Goal: Communication & Community: Answer question/provide support

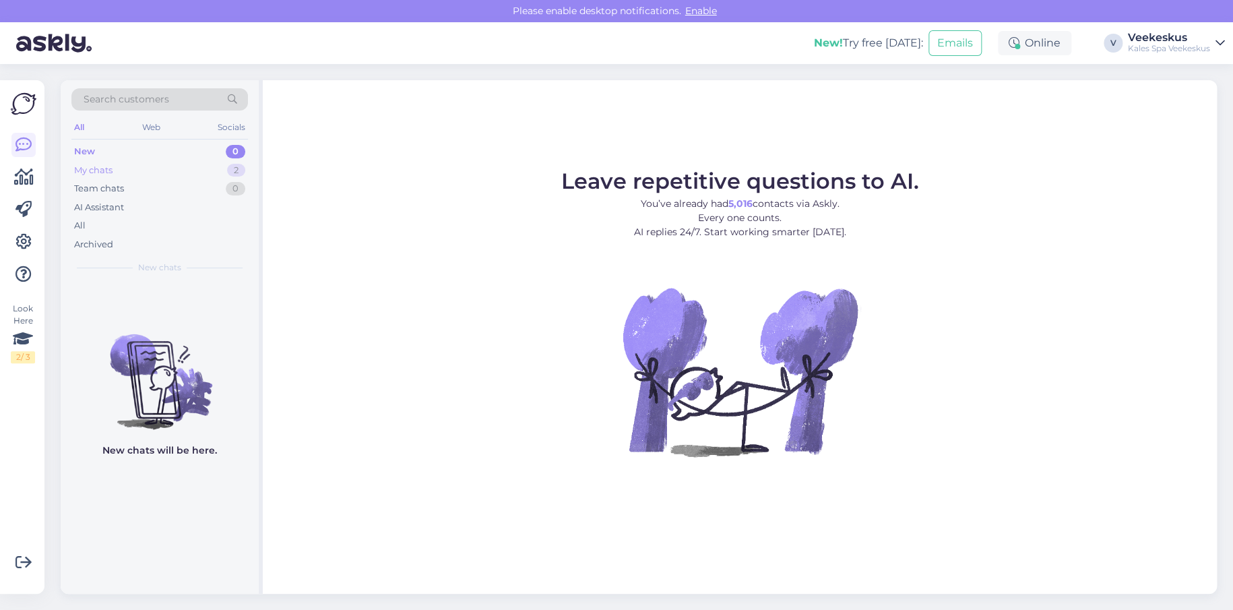
click at [135, 167] on div "My chats 2" at bounding box center [159, 170] width 176 height 19
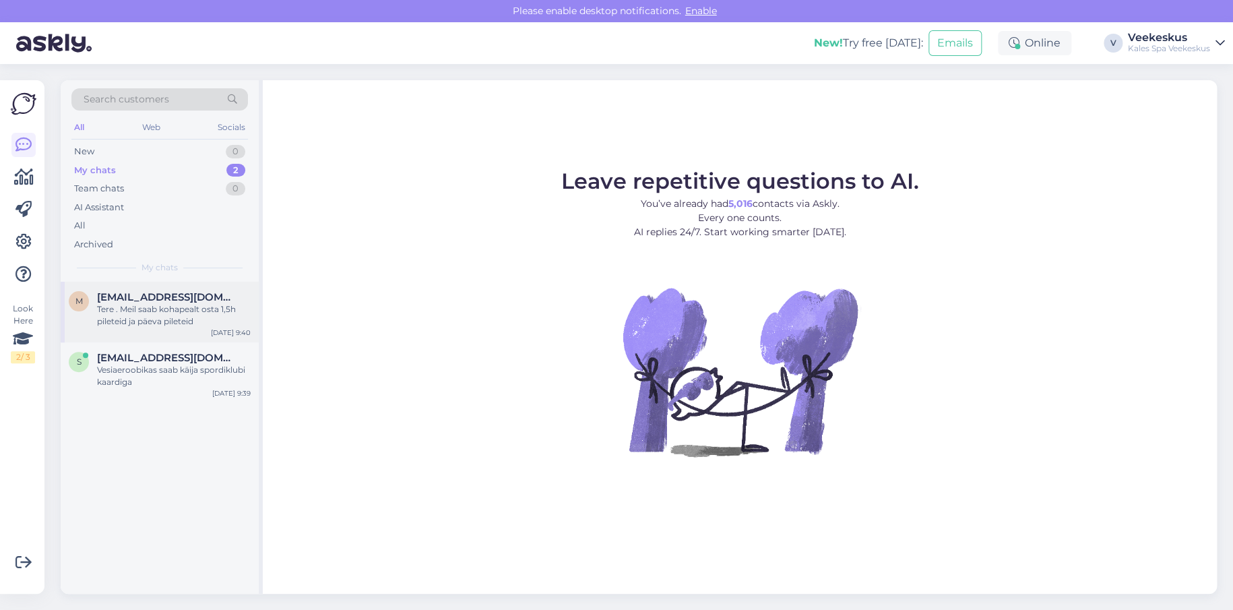
click at [205, 321] on div "Tere . Meil saab kohapealt osta 1,5h pileteid ja päeva pileteid" at bounding box center [174, 315] width 154 height 24
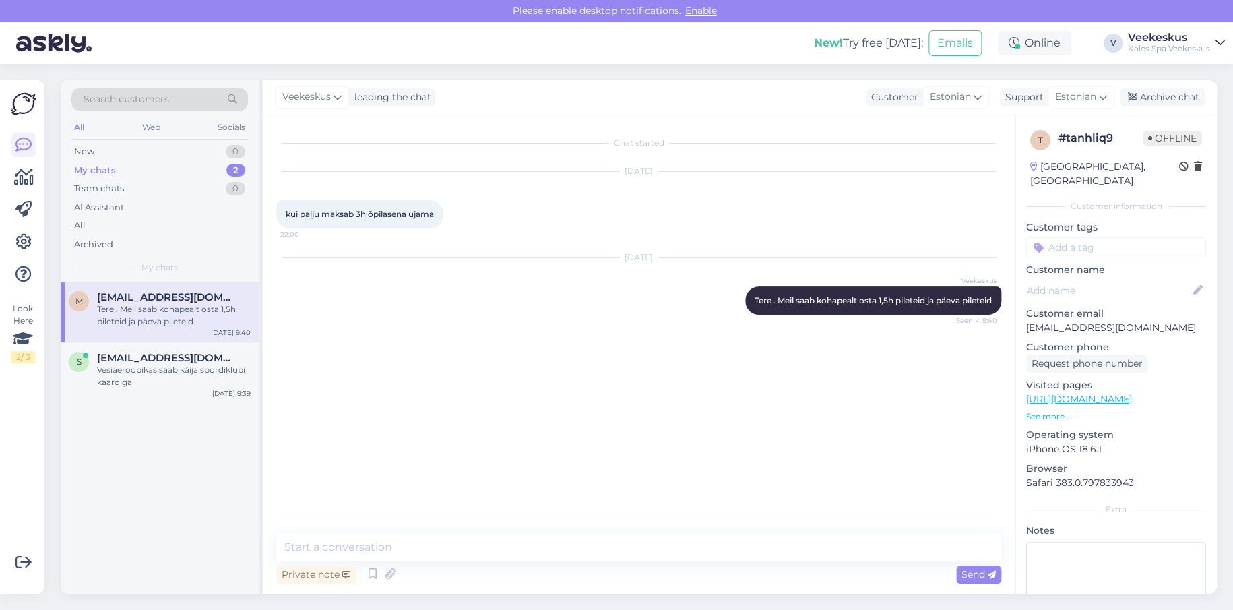
click at [1204, 95] on div "Veekeskus leading the chat Customer Estonian Support Estonian Archive chat" at bounding box center [740, 97] width 954 height 35
click at [1178, 102] on div "Archive chat" at bounding box center [1161, 97] width 85 height 18
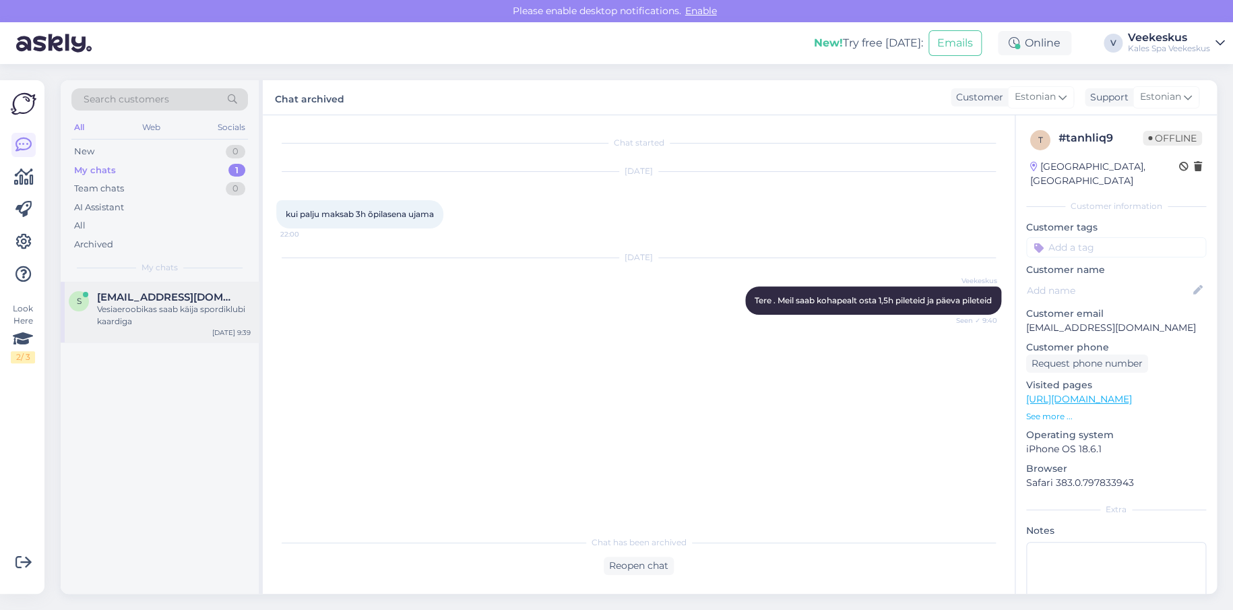
click at [171, 319] on div "Vesiaeroobikas saab käija spordiklubi kaardiga" at bounding box center [174, 315] width 154 height 24
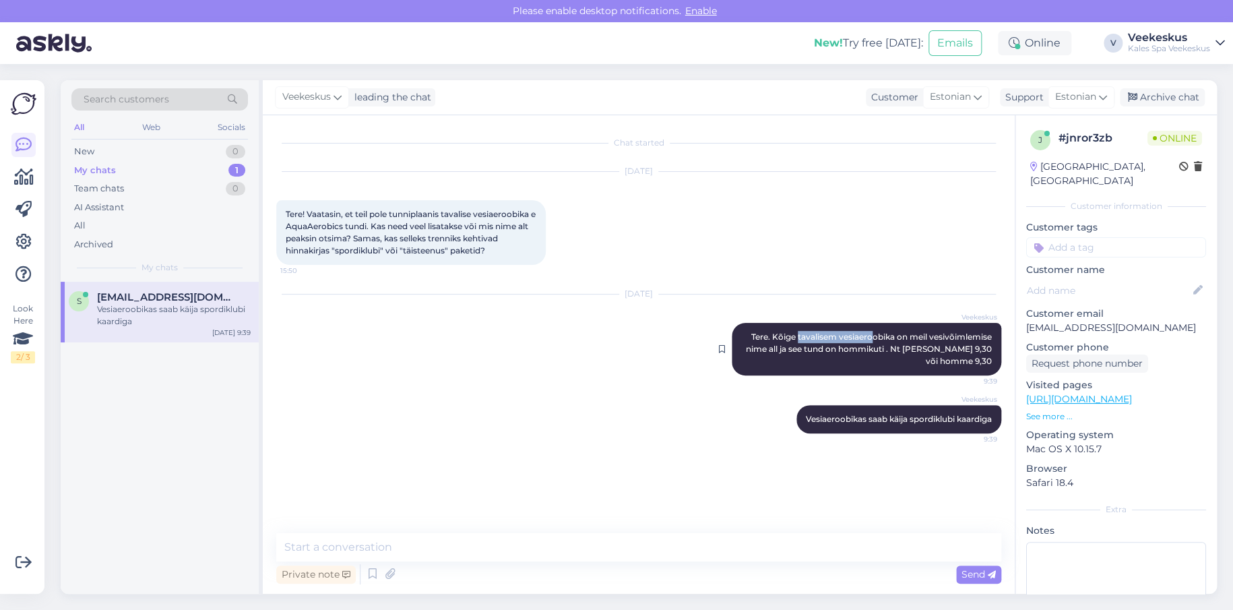
drag, startPoint x: 796, startPoint y: 337, endPoint x: 913, endPoint y: 335, distance: 117.9
click at [874, 336] on span "Tere. Kõige tavalisem vesiaeroobika on meil vesivõimlemise nime all ja see tund…" at bounding box center [870, 348] width 248 height 34
click at [914, 336] on span "Tere. Kõige tavalisem vesiaeroobika on meil vesivõimlemise nime all ja see tund…" at bounding box center [870, 348] width 248 height 34
drag, startPoint x: 832, startPoint y: 349, endPoint x: 868, endPoint y: 348, distance: 36.4
click at [868, 348] on span "Tere. Kõige tavalisem vesiaeroobika on meil vesivõimlemise nime all ja see tund…" at bounding box center [870, 348] width 248 height 34
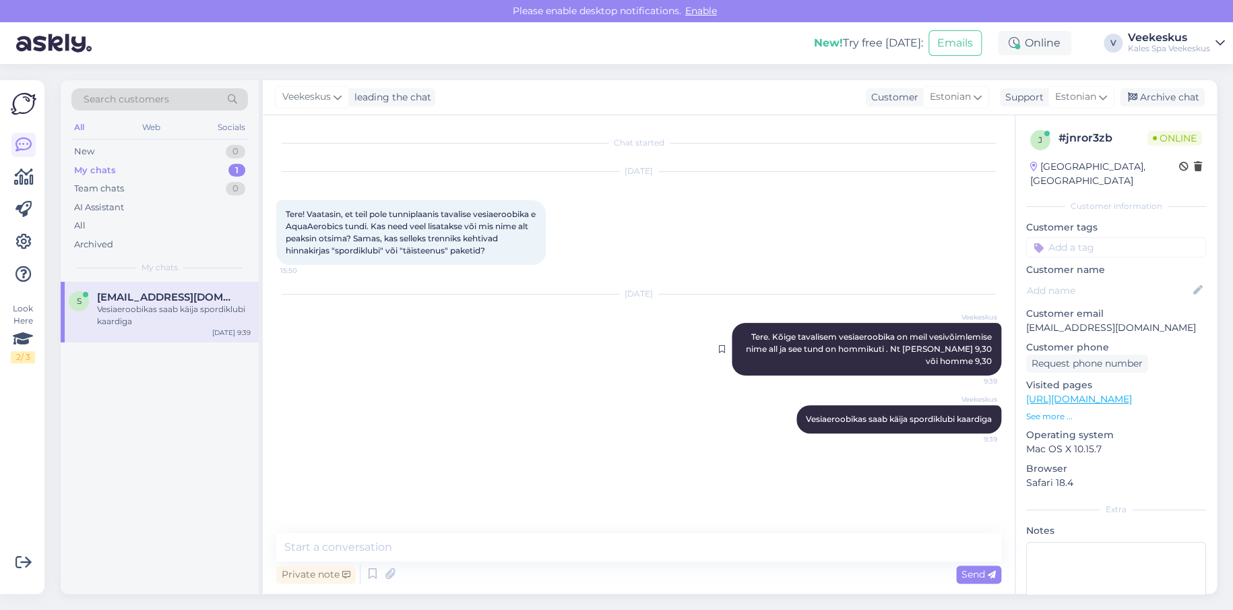
click at [872, 348] on span "Tere. Kõige tavalisem vesiaeroobika on meil vesivõimlemise nime all ja see tund…" at bounding box center [870, 348] width 248 height 34
drag, startPoint x: 921, startPoint y: 348, endPoint x: 959, endPoint y: 347, distance: 37.7
click at [958, 347] on span "Tere. Kõige tavalisem vesiaeroobika on meil vesivõimlemise nime all ja see tund…" at bounding box center [870, 348] width 248 height 34
click at [961, 347] on span "Tere. Kõige tavalisem vesiaeroobika on meil vesivõimlemise nime all ja see tund…" at bounding box center [870, 348] width 248 height 34
drag, startPoint x: 848, startPoint y: 418, endPoint x: 917, endPoint y: 426, distance: 69.2
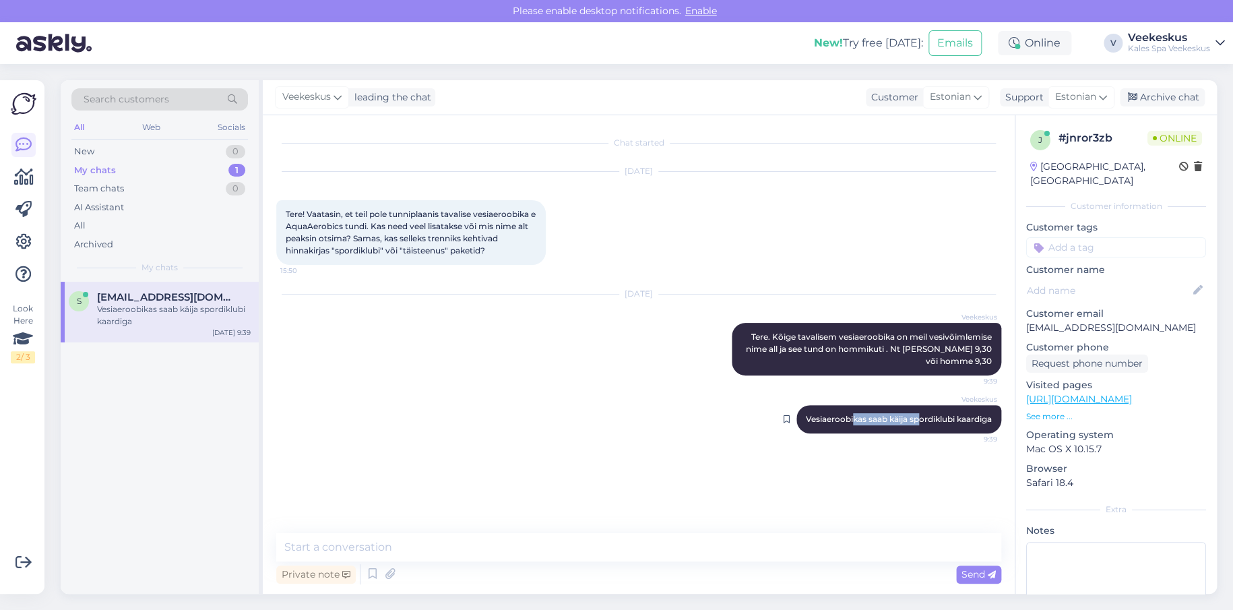
click at [917, 426] on div "Veekeskus Vesiaeroobikas saab käija spordiklubi kaardiga 9:39" at bounding box center [898, 419] width 205 height 28
click at [953, 418] on span "Vesiaeroobikas saab käija spordiklubi kaardiga" at bounding box center [899, 419] width 186 height 10
click at [1145, 90] on div "Archive chat" at bounding box center [1161, 97] width 85 height 18
